Goal: Task Accomplishment & Management: Manage account settings

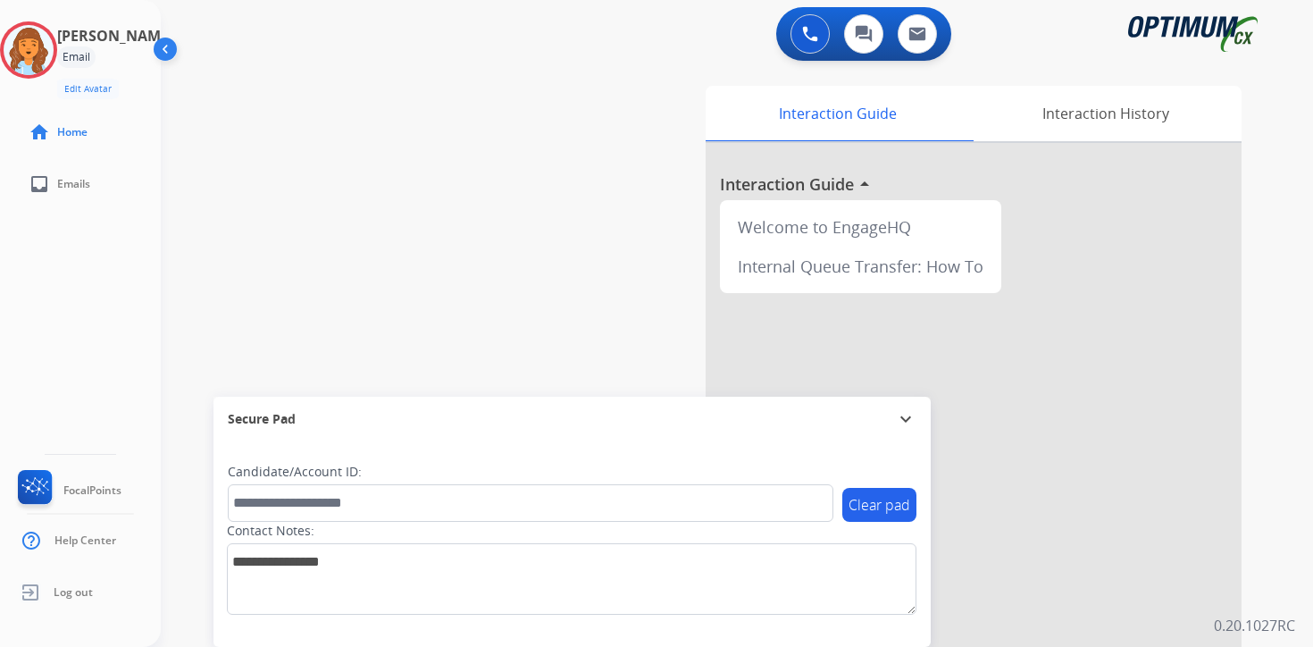
click at [1284, 609] on div "0 Voice Interactions 0 Chat Interactions 0 Email Interactions swap_horiz Break …" at bounding box center [737, 323] width 1153 height 647
click at [34, 60] on img at bounding box center [29, 50] width 50 height 50
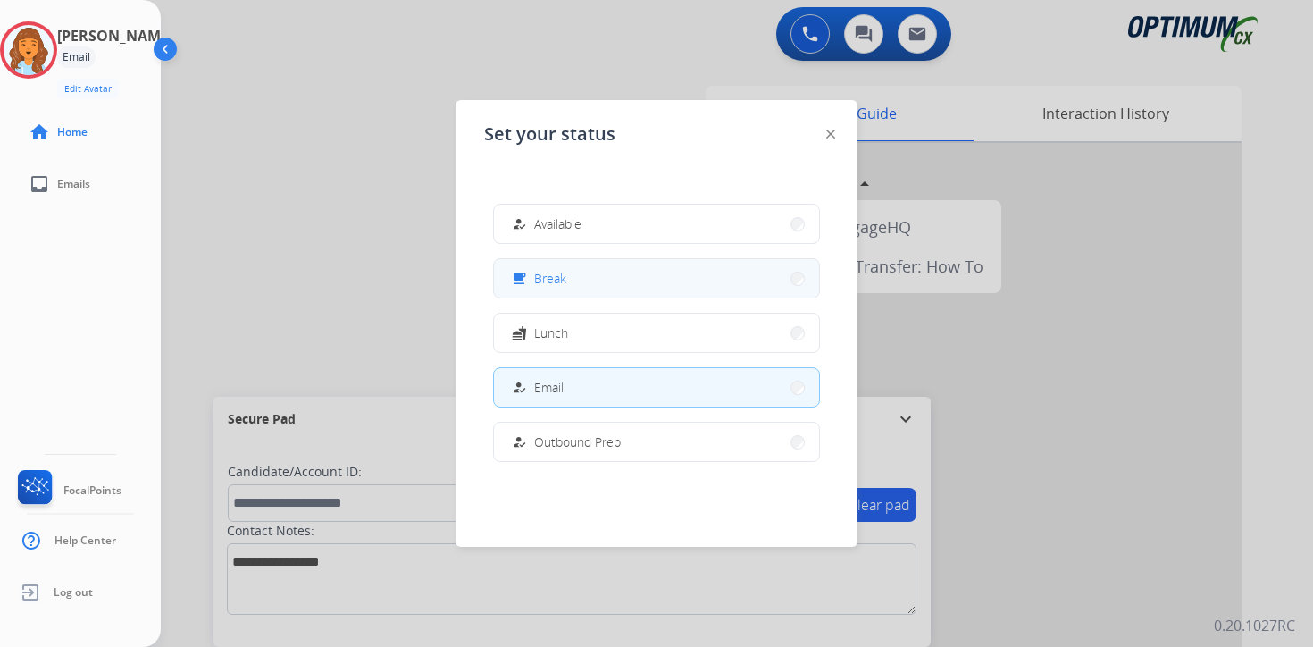
scroll to position [298, 0]
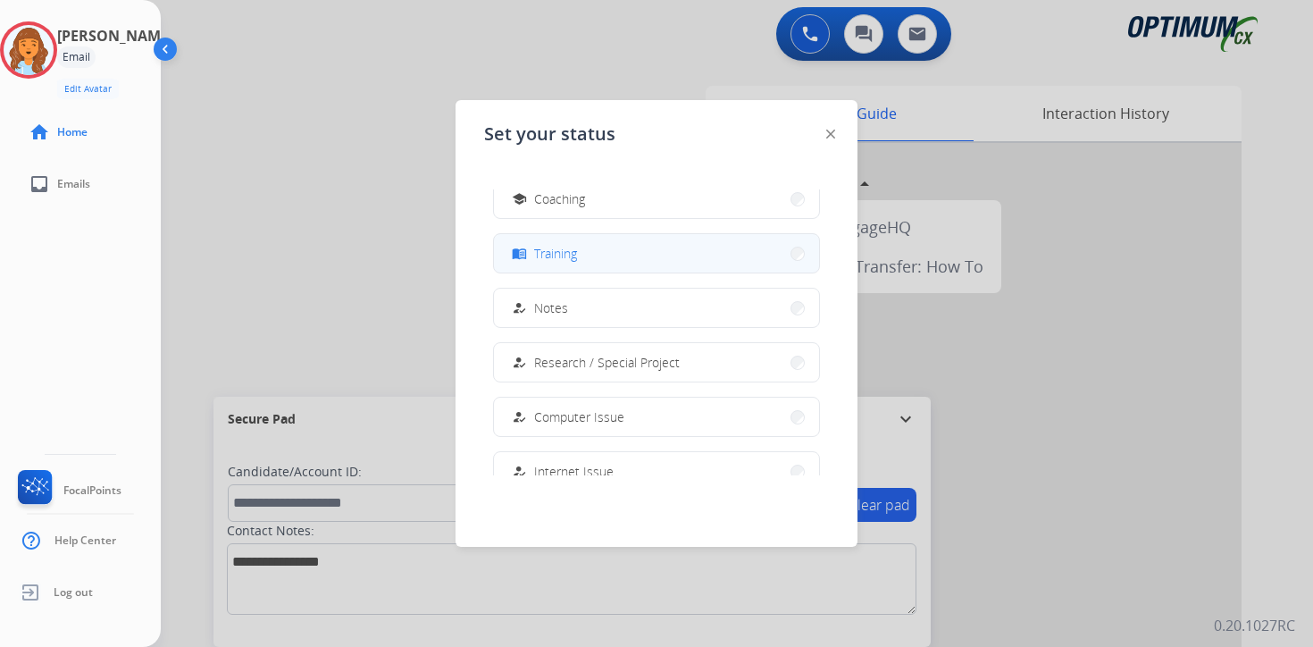
click at [572, 241] on button "menu_book Training" at bounding box center [656, 253] width 325 height 38
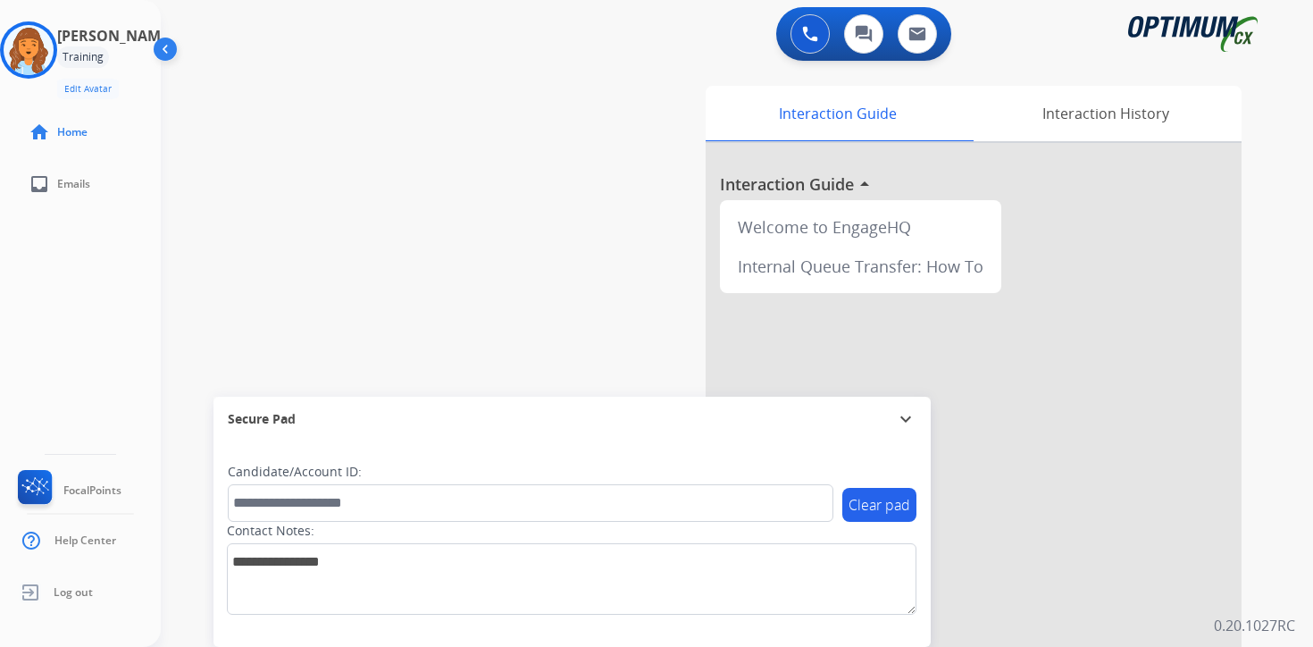
click at [470, 629] on div "Clear pad Candidate/Account ID: Contact Notes:" at bounding box center [572, 543] width 717 height 205
click at [46, 55] on img at bounding box center [29, 50] width 50 height 50
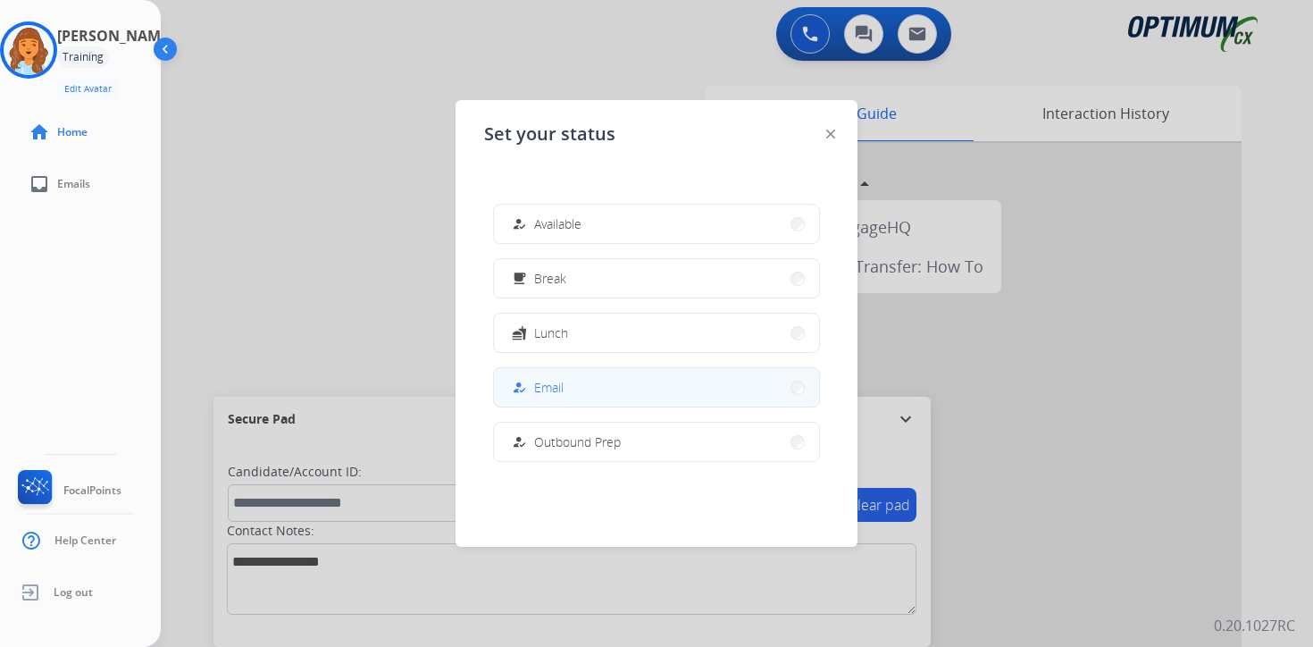
click at [597, 386] on button "how_to_reg Email" at bounding box center [656, 387] width 325 height 38
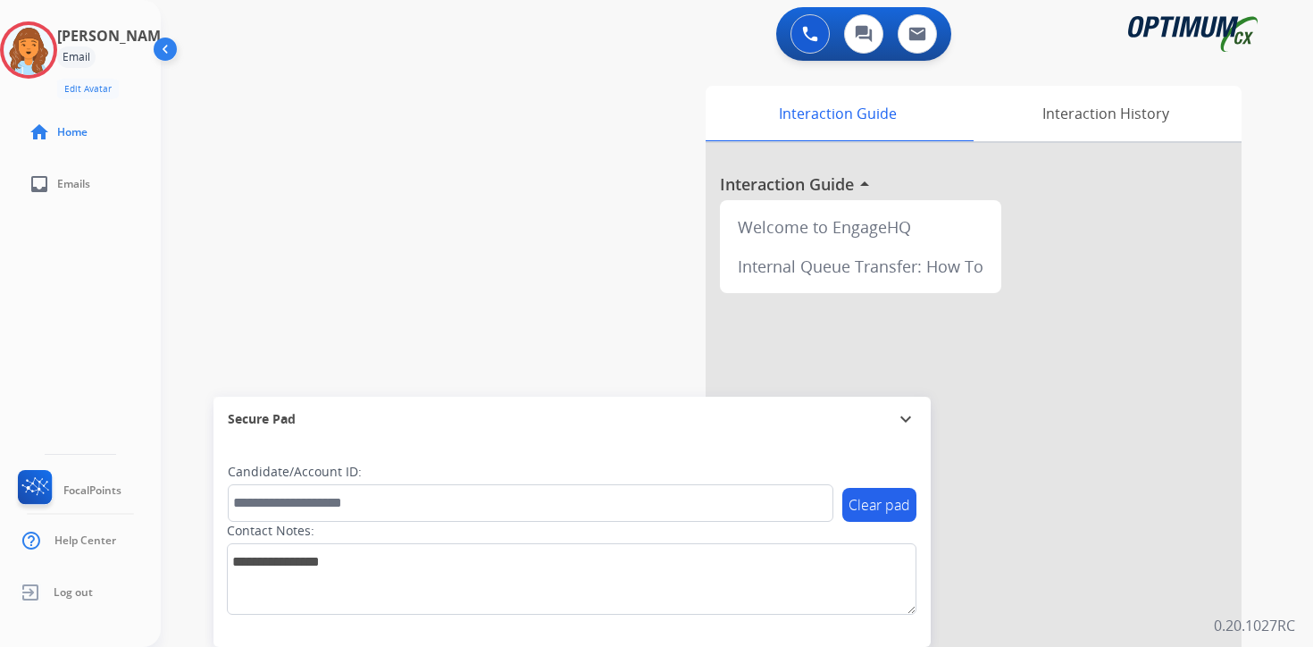
click at [1292, 605] on div "0 Voice Interactions 0 Chat Interactions 0 Email Interactions swap_horiz Break …" at bounding box center [737, 323] width 1153 height 647
click at [39, 50] on img at bounding box center [29, 50] width 50 height 50
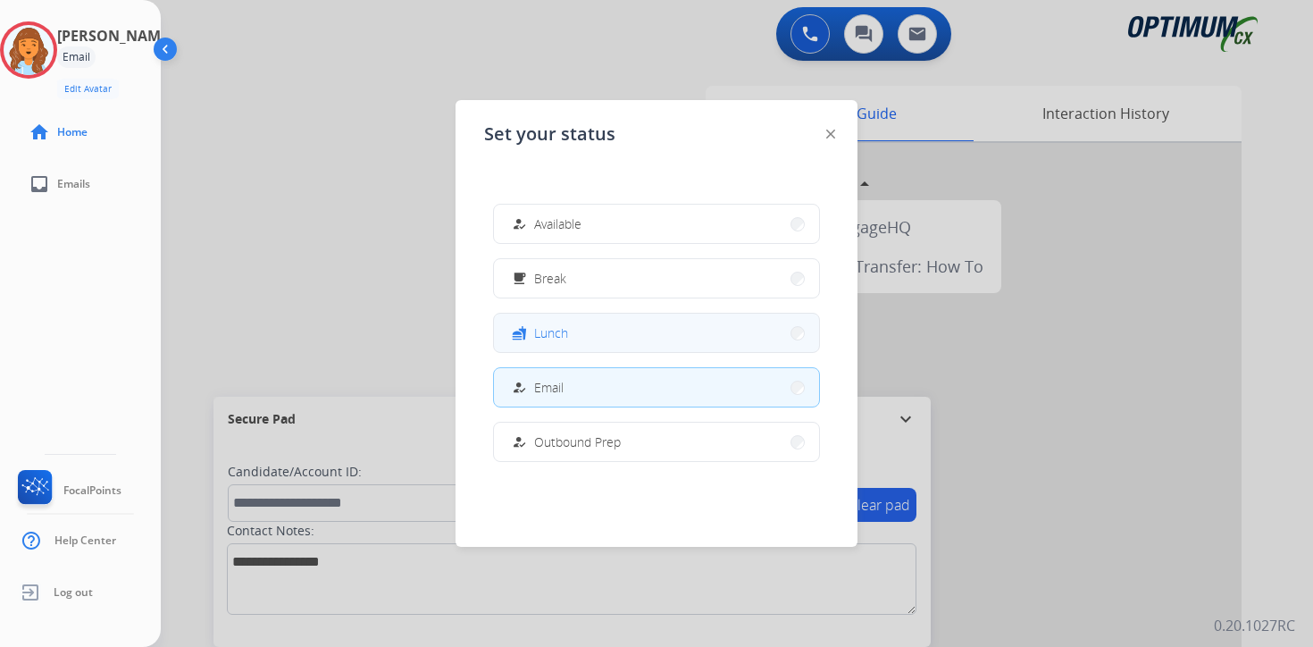
click at [577, 330] on button "fastfood Lunch" at bounding box center [656, 333] width 325 height 38
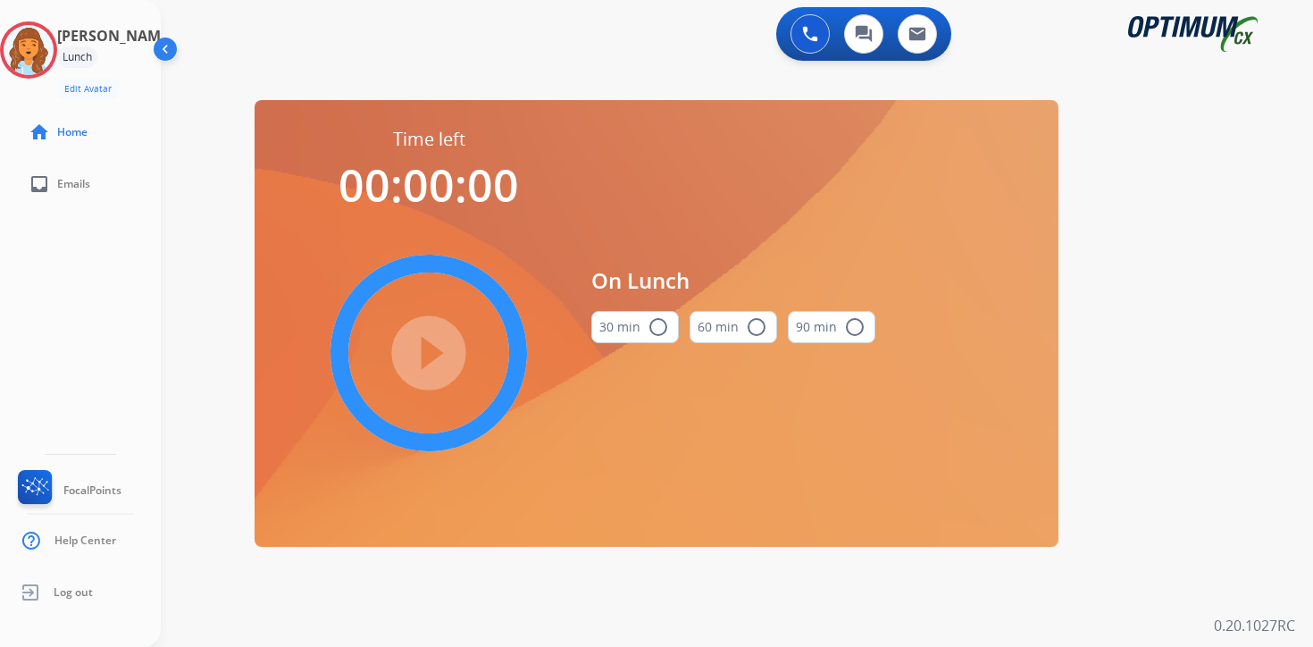
click at [1220, 344] on div "0 Voice Interactions 0 Chat Interactions 0 Email Interactions swap_horiz Break …" at bounding box center [737, 323] width 1153 height 647
click at [36, 55] on img at bounding box center [29, 50] width 50 height 50
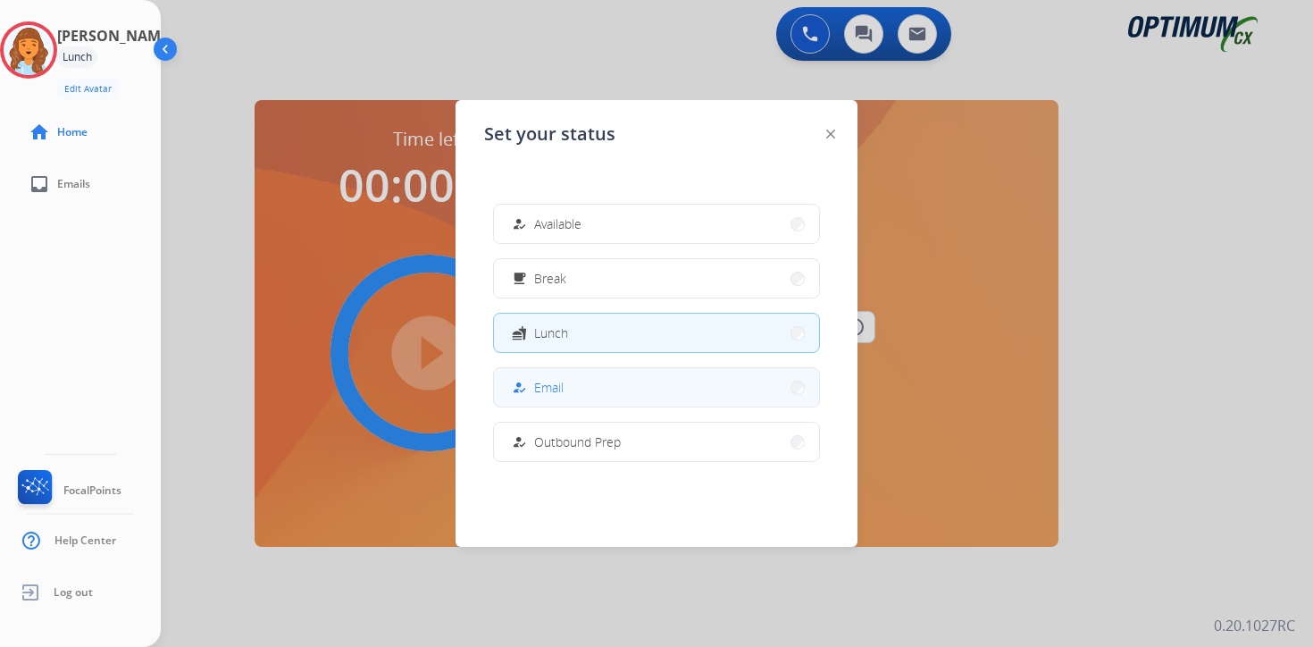
click at [527, 392] on div "how_to_reg" at bounding box center [521, 387] width 26 height 21
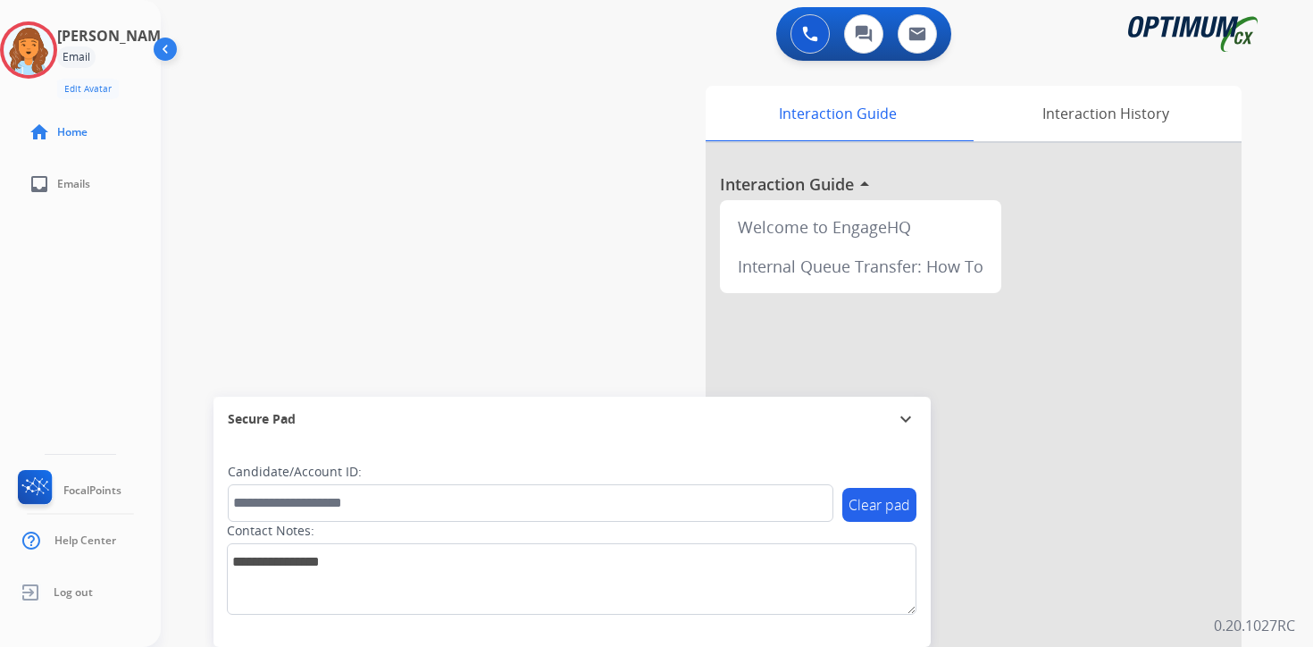
click at [1267, 615] on p "0.20.1027RC" at bounding box center [1254, 625] width 81 height 21
